Goal: Browse casually

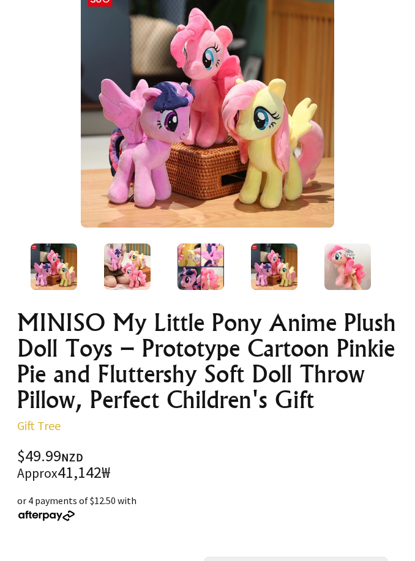
click at [343, 277] on img at bounding box center [347, 266] width 46 height 46
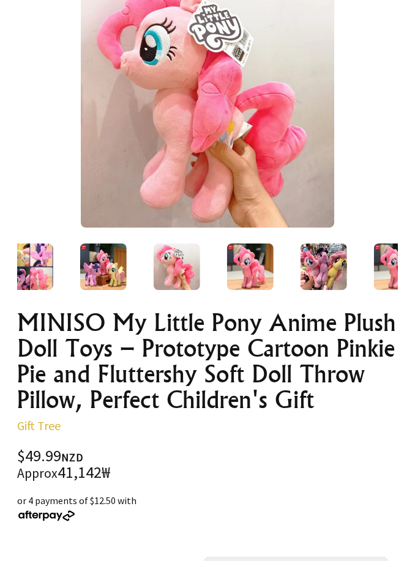
click at [84, 265] on img at bounding box center [103, 266] width 46 height 46
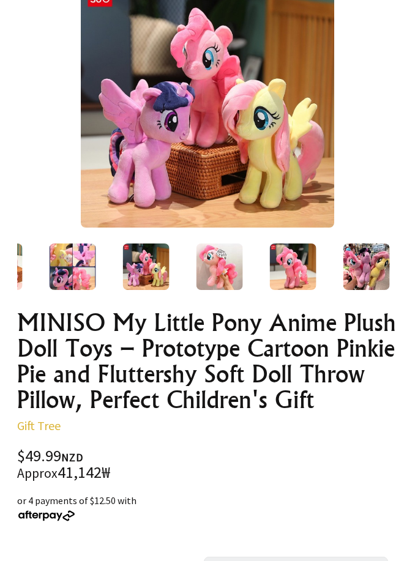
click at [250, 250] on div at bounding box center [219, 266] width 73 height 51
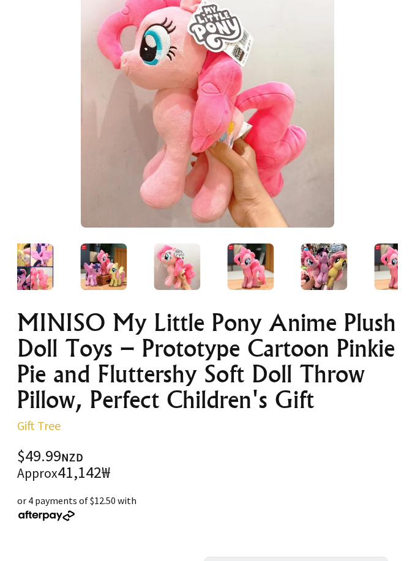
click at [321, 275] on img at bounding box center [323, 266] width 46 height 46
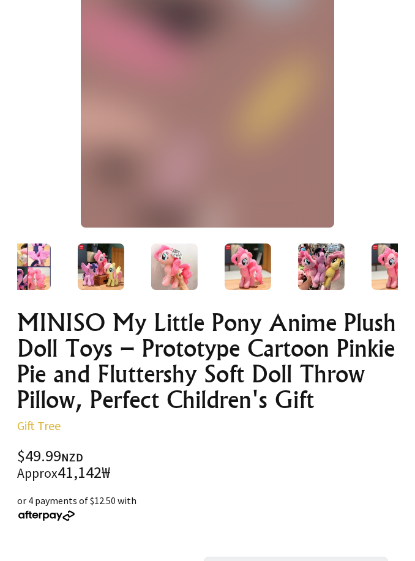
click at [358, 270] on div at bounding box center [394, 266] width 73 height 51
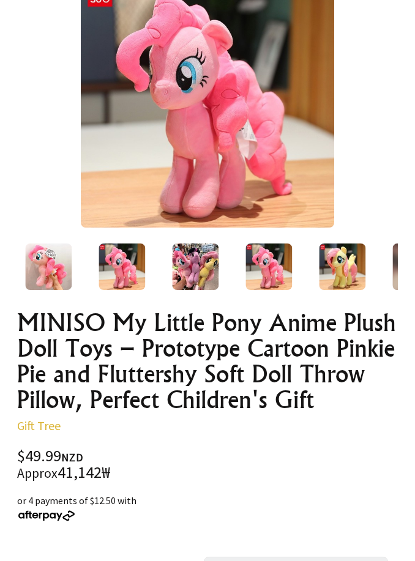
click at [179, 273] on img at bounding box center [195, 266] width 46 height 46
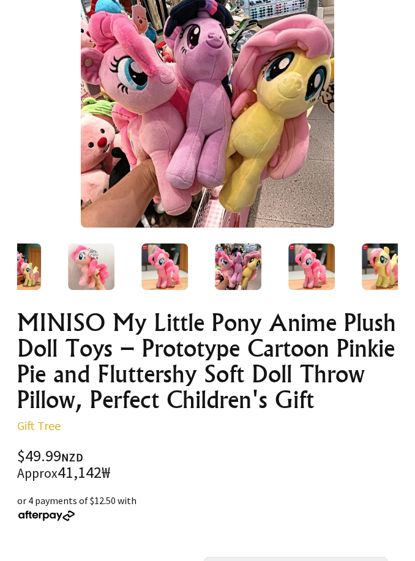
click at [151, 270] on img at bounding box center [164, 266] width 46 height 46
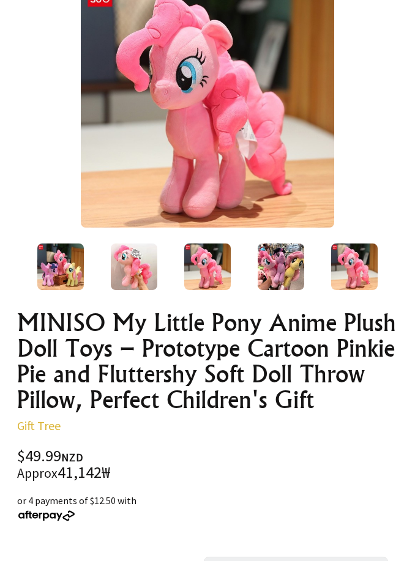
click at [108, 267] on div at bounding box center [133, 266] width 73 height 51
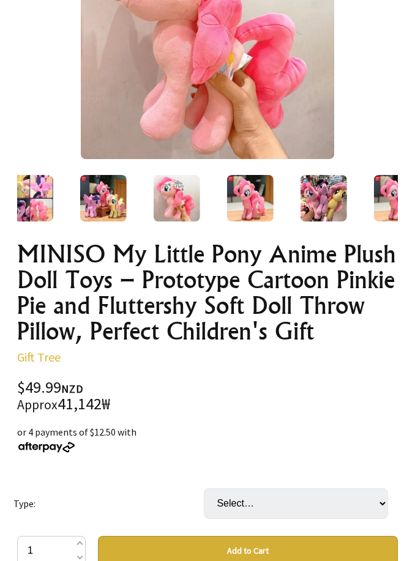
scroll to position [300, 0]
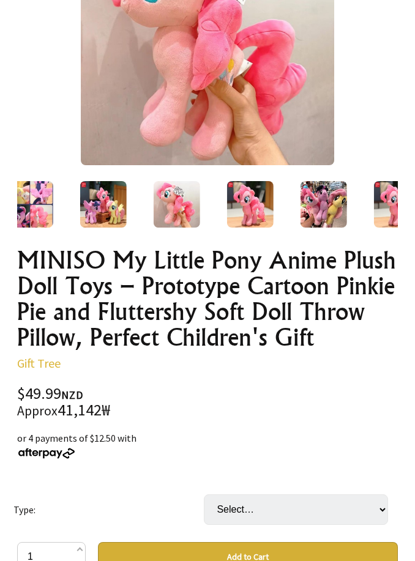
click at [315, 216] on img at bounding box center [323, 204] width 46 height 46
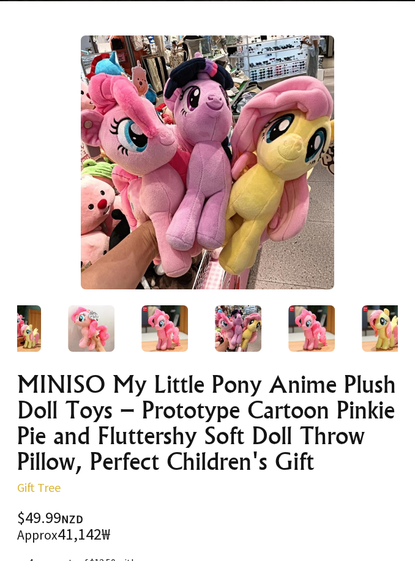
scroll to position [155, 0]
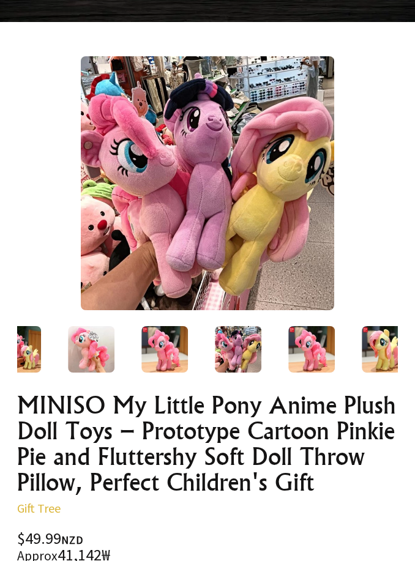
click at [362, 353] on img at bounding box center [385, 349] width 46 height 46
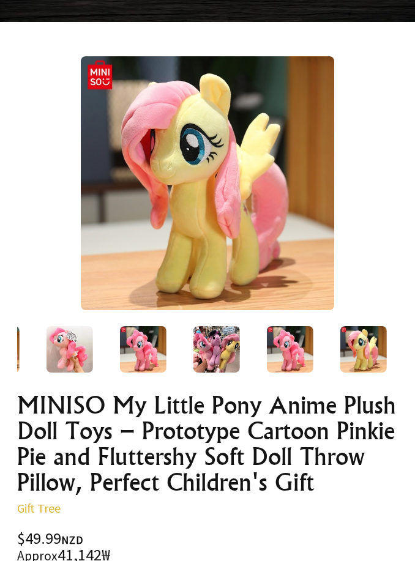
click at [267, 345] on img at bounding box center [290, 349] width 46 height 46
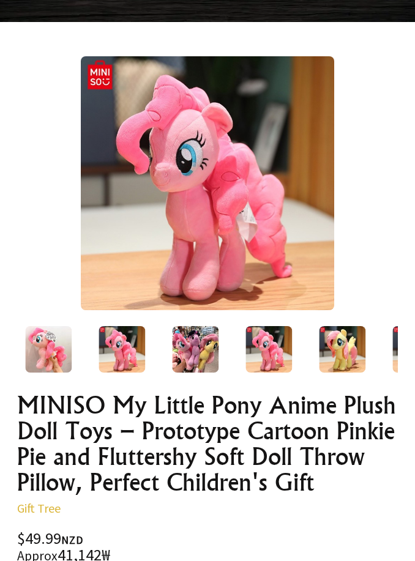
click at [267, 354] on img at bounding box center [268, 349] width 46 height 46
